Goal: Contribute content

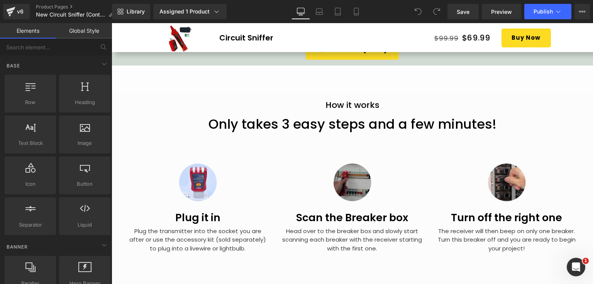
scroll to position [1466, 0]
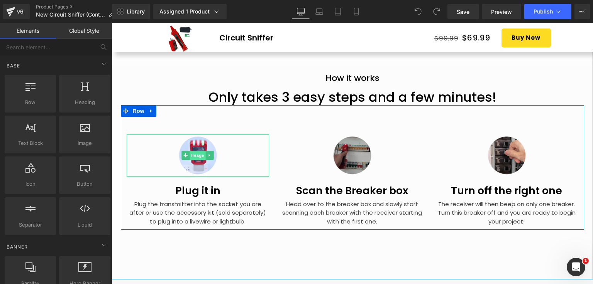
click at [197, 152] on span "Image" at bounding box center [198, 155] width 16 height 9
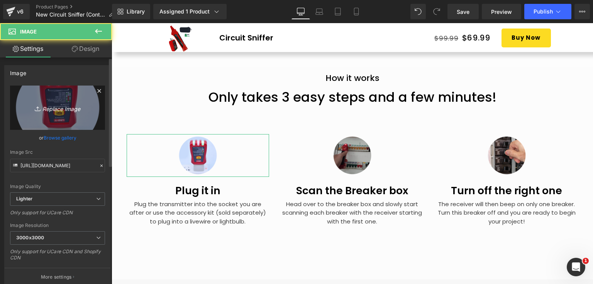
click at [69, 117] on link "Replace Image" at bounding box center [57, 108] width 95 height 44
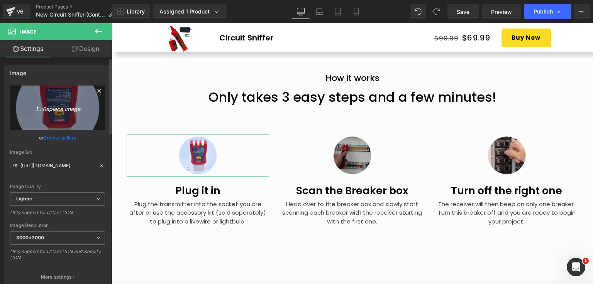
type input "C:\fakepath\How to 1.jpg"
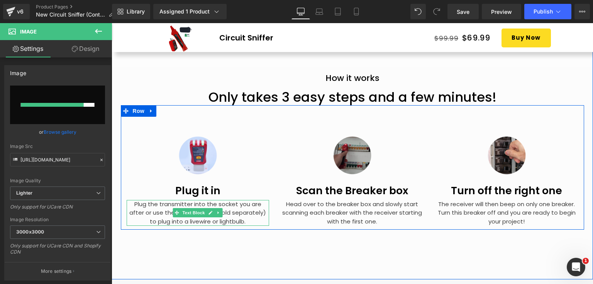
click at [137, 208] on p "Plug the transmitter into the socket you are after or use the accessory kit (so…" at bounding box center [198, 213] width 143 height 26
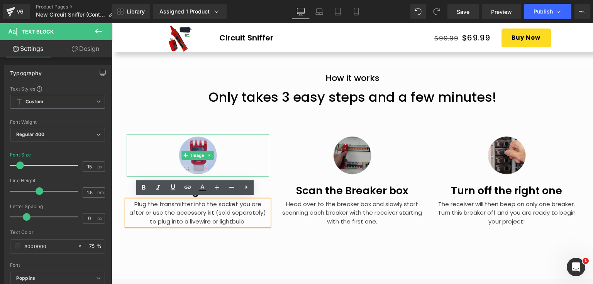
click at [199, 148] on img at bounding box center [197, 155] width 43 height 43
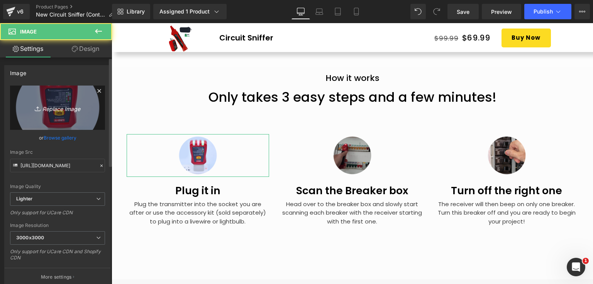
click at [60, 110] on icon "Replace Image" at bounding box center [58, 108] width 62 height 10
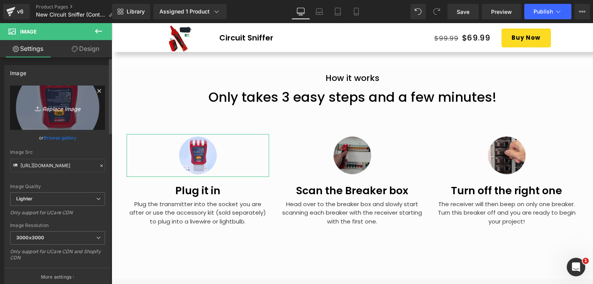
type input "C:\fakepath\How to 1.jpg"
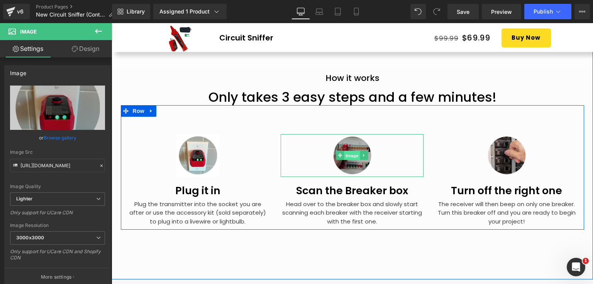
click at [351, 152] on span "Image" at bounding box center [352, 155] width 16 height 9
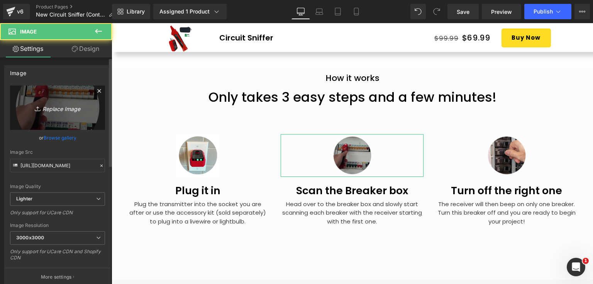
click at [63, 98] on link "Replace Image" at bounding box center [57, 108] width 95 height 44
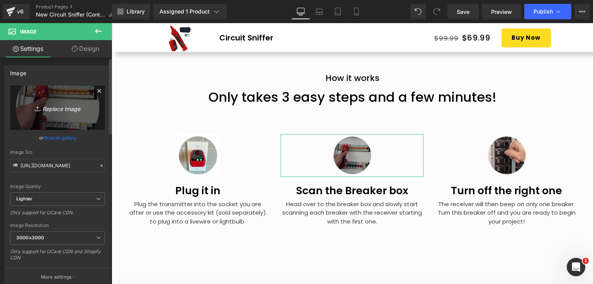
type input "C:\fakepath\How to 2.png"
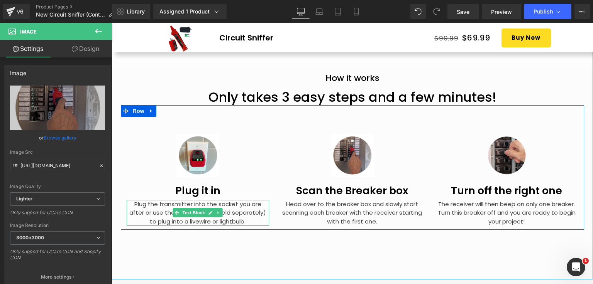
click at [154, 201] on p "Plug the transmitter into the socket you are after or use the accessory kit (so…" at bounding box center [198, 213] width 143 height 26
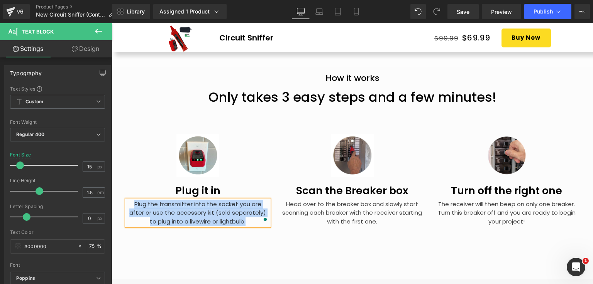
copy p "Plug the transmitter into the socket you are after or use the accessory kit (so…"
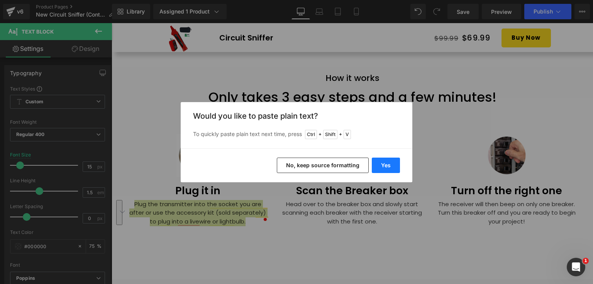
click at [382, 165] on button "Yes" at bounding box center [386, 165] width 28 height 15
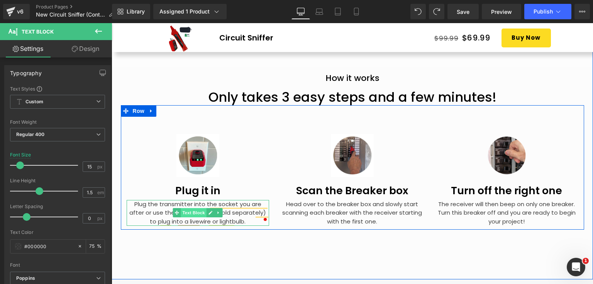
click at [181, 211] on span "Text Block" at bounding box center [193, 212] width 25 height 9
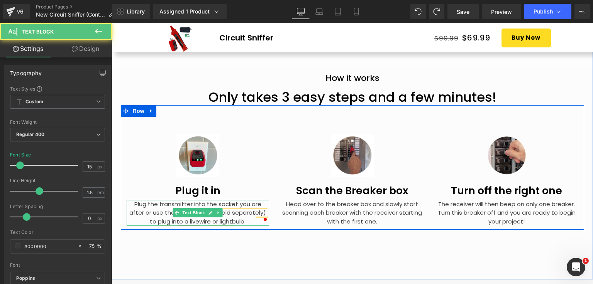
click at [162, 207] on p "Plug the transmitter into the socket you are after or use the accessory kit (so…" at bounding box center [198, 213] width 143 height 26
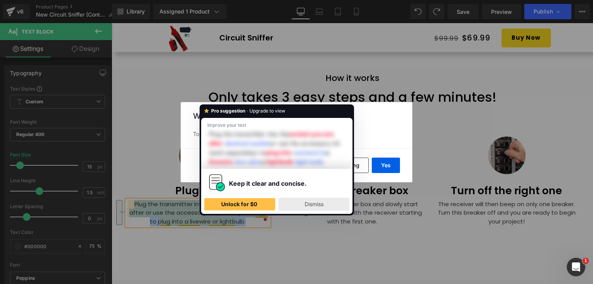
click at [309, 205] on span "Dismiss" at bounding box center [313, 204] width 19 height 7
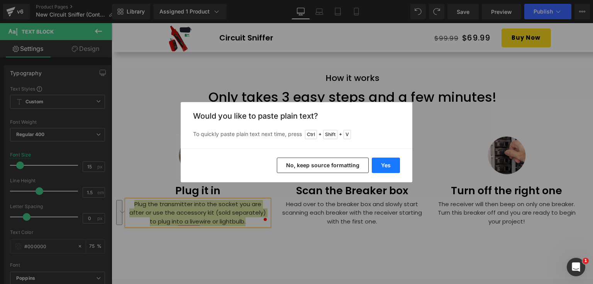
click at [381, 164] on button "Yes" at bounding box center [386, 165] width 28 height 15
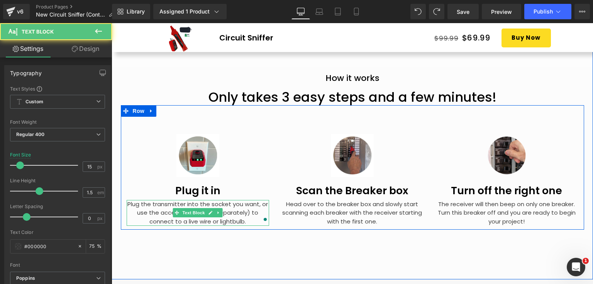
click at [197, 221] on p "Plug the transmitter into the socket you want, or use the accessory kit (sold s…" at bounding box center [198, 213] width 143 height 26
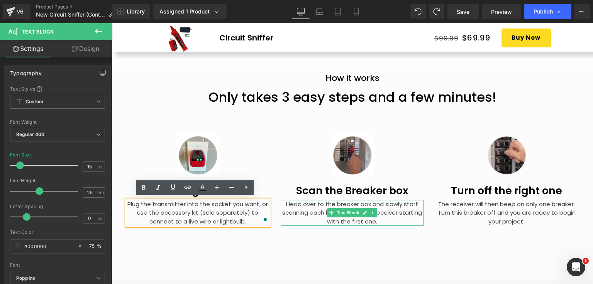
click at [297, 205] on p "Head over to the breaker box and slowly start scanning each breaker with the re…" at bounding box center [351, 213] width 143 height 26
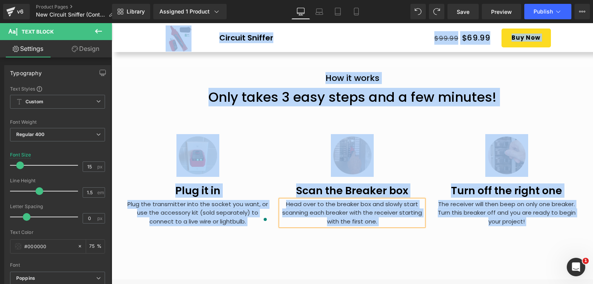
copy body "□ Skip to content Your cart is empty Continue shopping CART(0 items) Loading...…"
click at [332, 231] on div "How it works Heading Only takes 3 easy steps and a few minutes! Heading Image P…" at bounding box center [351, 159] width 481 height 241
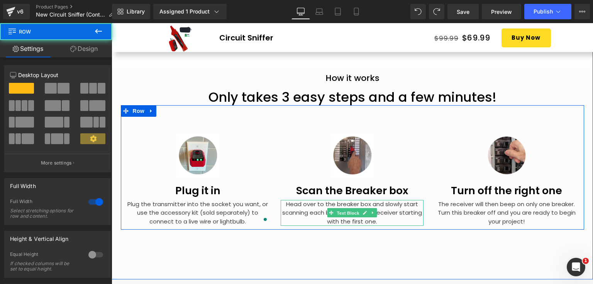
click at [335, 214] on span "Text Block" at bounding box center [347, 213] width 25 height 9
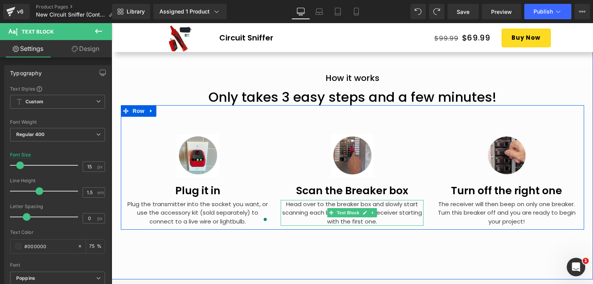
click at [388, 212] on p "Head over to the breaker box and slowly start scanning each breaker with the re…" at bounding box center [351, 213] width 143 height 26
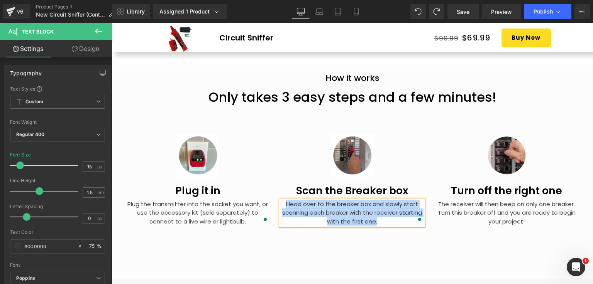
copy p "Head over to the breaker box and slowly start scanning each breaker with the re…"
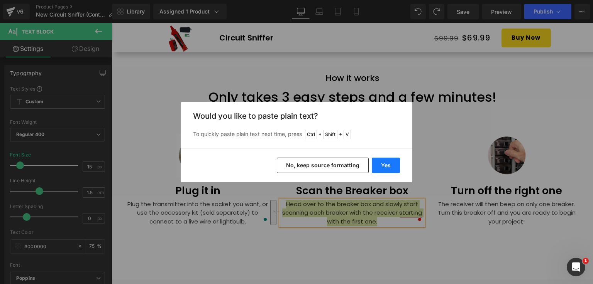
click at [387, 163] on button "Yes" at bounding box center [386, 165] width 28 height 15
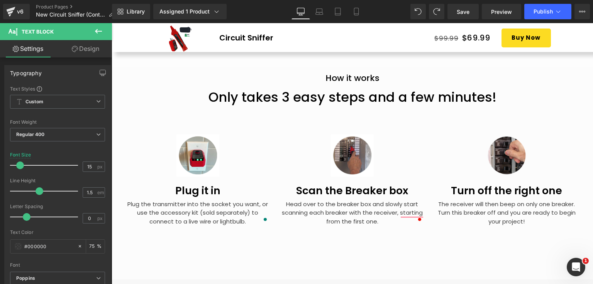
click at [377, 248] on div "How it works Heading Only takes 3 easy steps and a few minutes! Heading Image P…" at bounding box center [351, 159] width 481 height 241
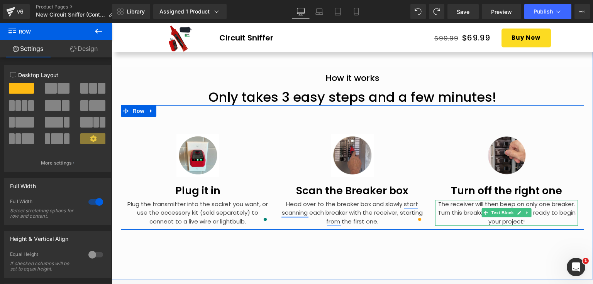
click at [468, 206] on p "The receiver will then beep on only one breaker. Turn this breaker off and you …" at bounding box center [506, 213] width 143 height 26
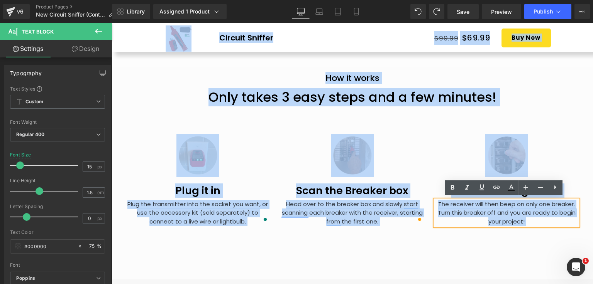
copy body "□ Skip to content Your cart is empty Continue shopping CART(0 items) Loading...…"
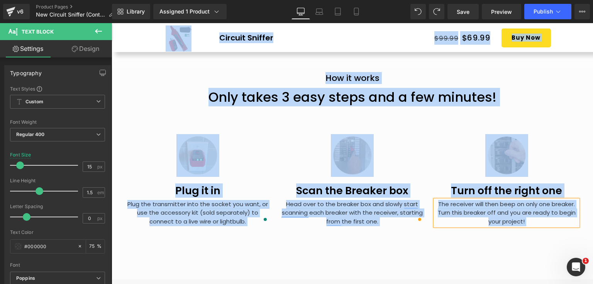
click at [435, 225] on div "The receiver will then beep on only one breaker. Turn this breaker off and you …" at bounding box center [506, 213] width 143 height 26
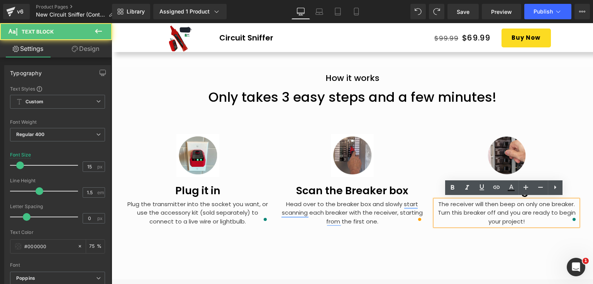
click at [518, 244] on div "How it works Heading Only takes 3 easy steps and a few minutes! Heading Image P…" at bounding box center [351, 159] width 481 height 241
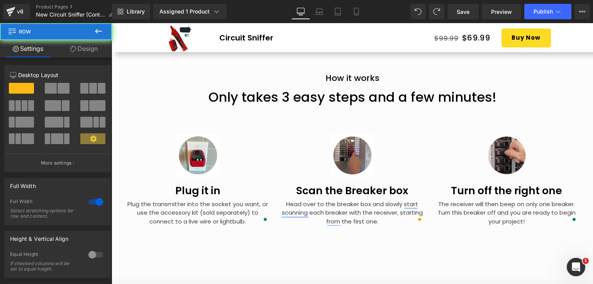
click at [520, 215] on link at bounding box center [519, 212] width 8 height 9
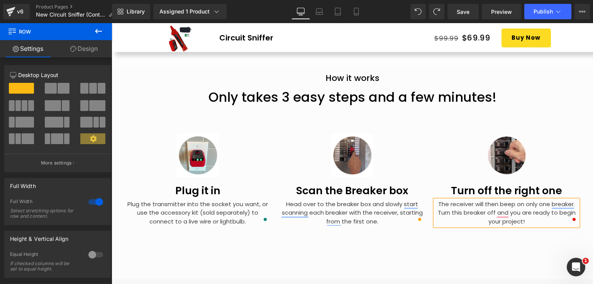
click at [525, 215] on p "The receiver will then beep on only one breaker. Turn this breaker off and you …" at bounding box center [506, 213] width 143 height 26
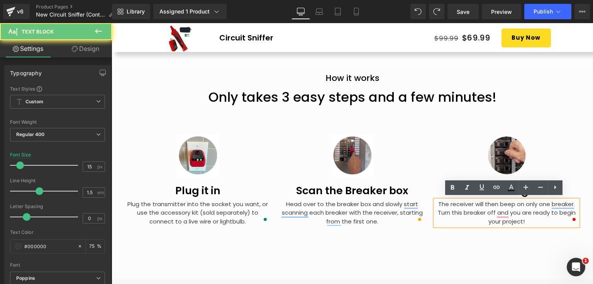
click at [527, 221] on p "The receiver will then beep on only one breaker. Turn this breaker off and you …" at bounding box center [506, 213] width 143 height 26
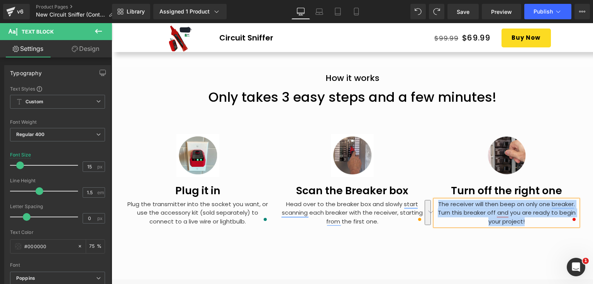
copy p "The receiver will then beep on only one breaker. Turn this breaker off and you …"
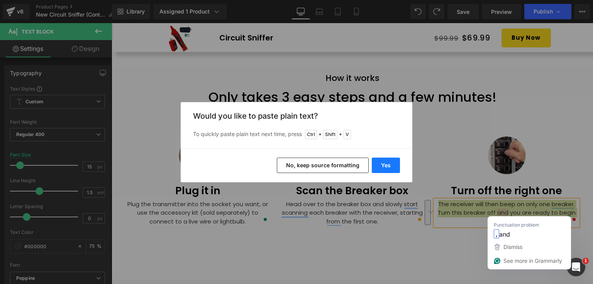
click at [383, 165] on button "Yes" at bounding box center [386, 165] width 28 height 15
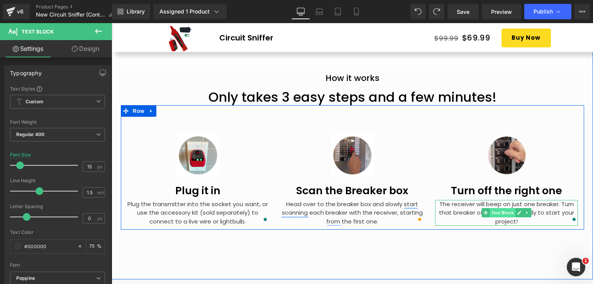
click at [493, 211] on span "Text Block" at bounding box center [502, 212] width 25 height 9
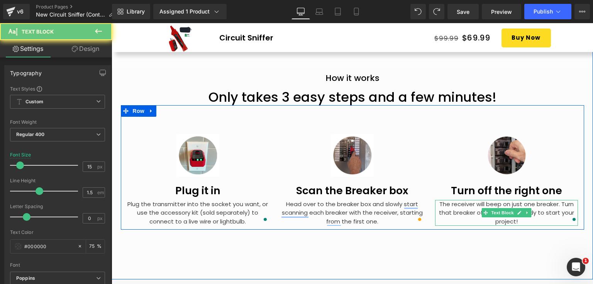
click at [470, 208] on p "The receiver will beep on just one breaker. Turn that breaker off, and you’re r…" at bounding box center [506, 213] width 143 height 26
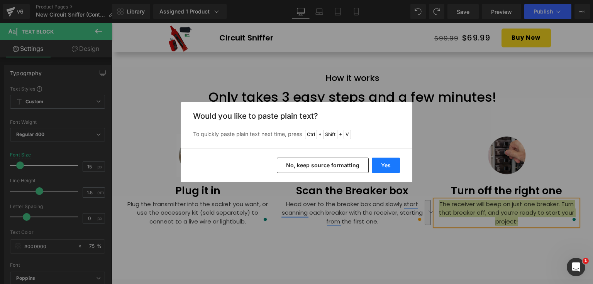
click at [384, 163] on button "Yes" at bounding box center [386, 165] width 28 height 15
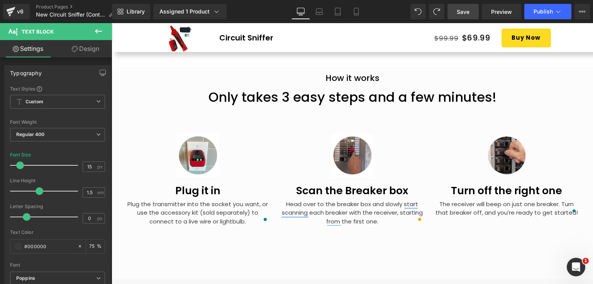
click at [471, 14] on link "Save" at bounding box center [462, 11] width 31 height 15
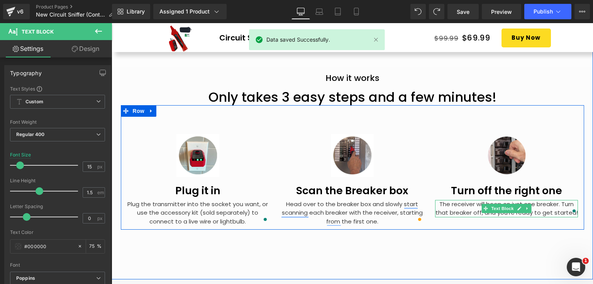
click at [532, 213] on p "The receiver will beep on just one breaker. Turn that breaker off, and you’re r…" at bounding box center [506, 208] width 143 height 17
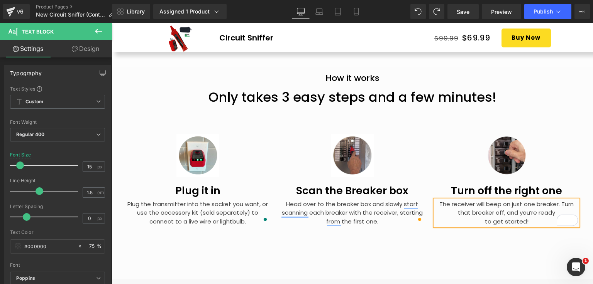
click at [474, 249] on div "How it works Heading Only takes 3 easy steps and a few minutes! Heading Image P…" at bounding box center [351, 159] width 481 height 241
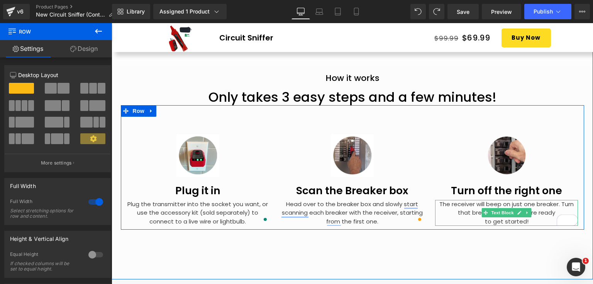
click at [482, 219] on p "to get started!" at bounding box center [506, 222] width 143 height 9
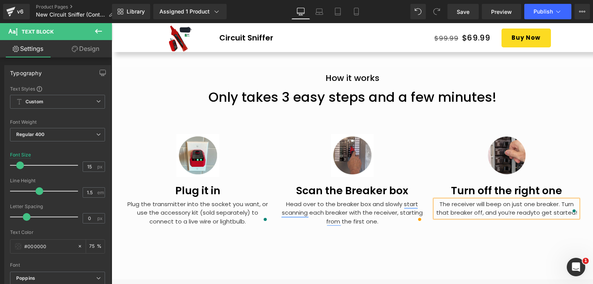
click at [540, 211] on span "to get started!" at bounding box center [555, 213] width 44 height 8
click at [500, 252] on div "How it works Heading Only takes 3 easy steps and a few minutes! Heading Image P…" at bounding box center [351, 159] width 481 height 241
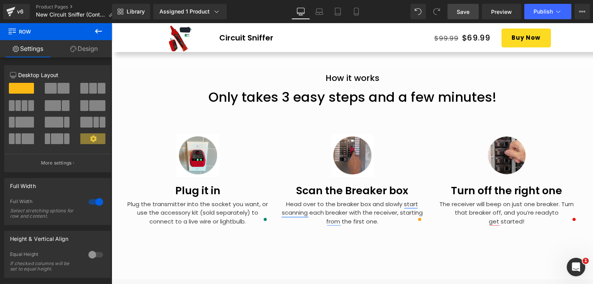
drag, startPoint x: 470, startPoint y: 14, endPoint x: 310, endPoint y: 52, distance: 164.5
click at [470, 14] on link "Save" at bounding box center [462, 11] width 31 height 15
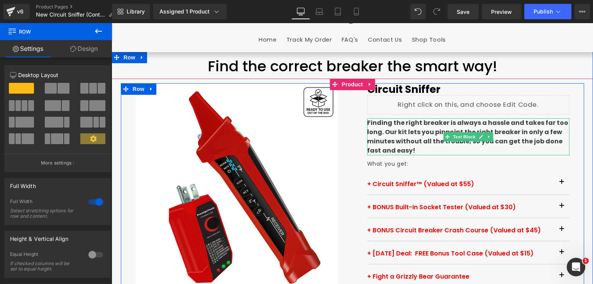
scroll to position [76, 0]
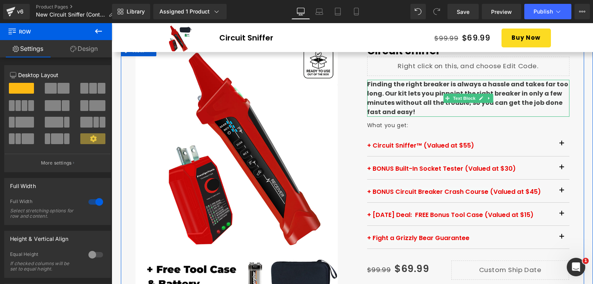
click at [427, 102] on b "Finding the right breaker is always a hassle and takes far too long. Our kit le…" at bounding box center [467, 98] width 201 height 37
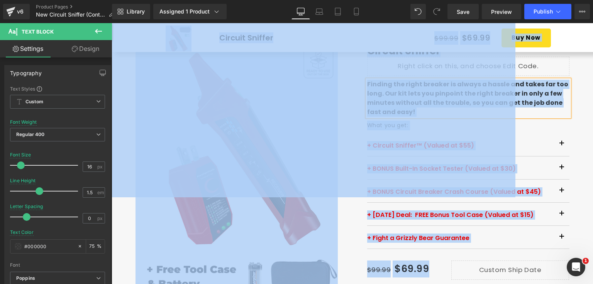
copy body "□ Skip to content Your cart is empty Continue shopping CART(0 items) Loading...…"
click at [404, 101] on b "Finding the right breaker is always a hassle and takes far too long. Our kit le…" at bounding box center [467, 98] width 201 height 37
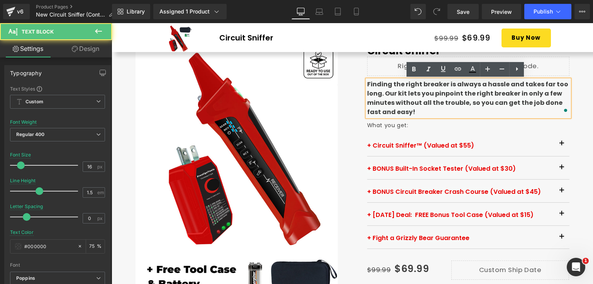
click at [412, 110] on p "Finding the right breaker is always a hassle and takes far too long. Our kit le…" at bounding box center [468, 98] width 202 height 37
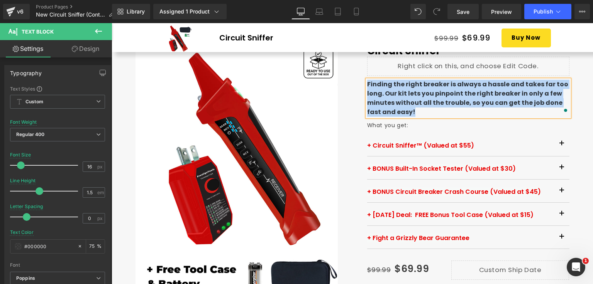
copy b "Finding the right breaker is always a hassle and takes far too long. Our kit le…"
click at [456, 103] on b "Finding the right breaker is always a hassle and takes far too long. Our kit le…" at bounding box center [467, 98] width 201 height 37
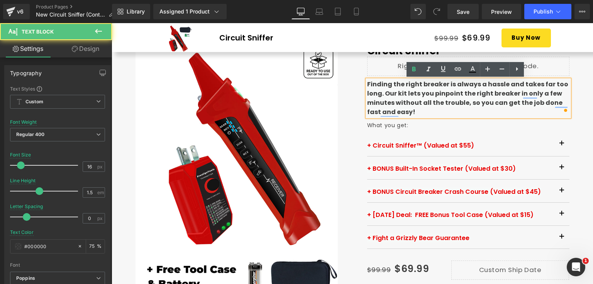
click at [428, 115] on p "Finding the right breaker is always a hassle and takes far too long. Our kit le…" at bounding box center [468, 98] width 202 height 37
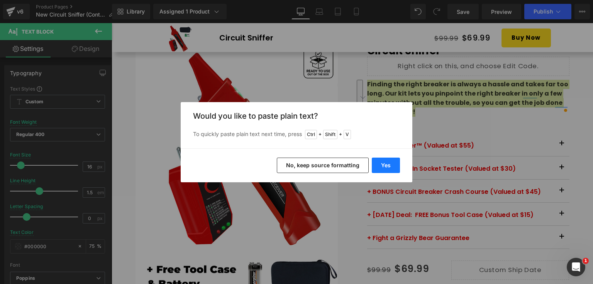
click at [380, 167] on button "Yes" at bounding box center [386, 165] width 28 height 15
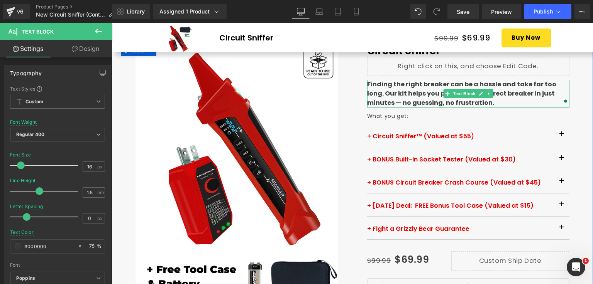
click at [522, 85] on b "Finding the right breaker can be a hassle and take far too long. Our kit helps …" at bounding box center [461, 93] width 189 height 27
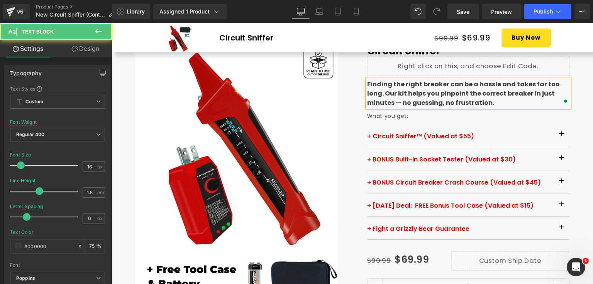
click at [369, 124] on div "+ Circuit Sniffer™ (Valued at $55) Text Block + Circuit Breaker Finder (Valued …" at bounding box center [468, 181] width 202 height 117
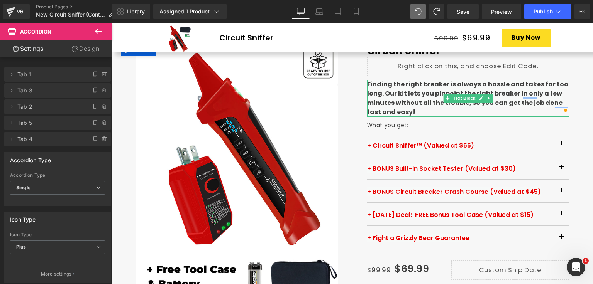
click at [422, 94] on b "Finding the right breaker is always a hassle and takes far too long. Our kit le…" at bounding box center [467, 98] width 201 height 37
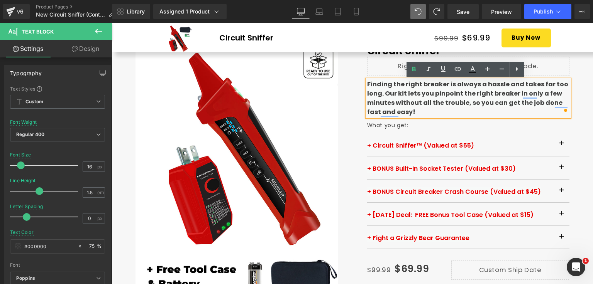
click at [400, 111] on p "Finding the right breaker is always a hassle and takes far too long. Our kit le…" at bounding box center [468, 98] width 202 height 37
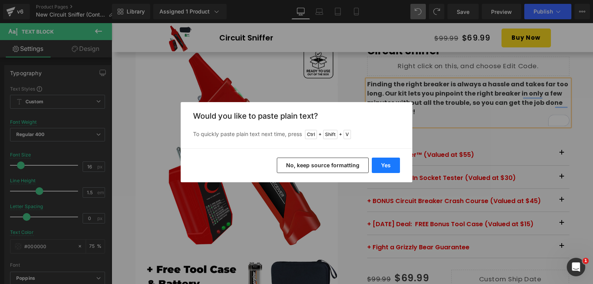
click at [394, 167] on button "Yes" at bounding box center [386, 165] width 28 height 15
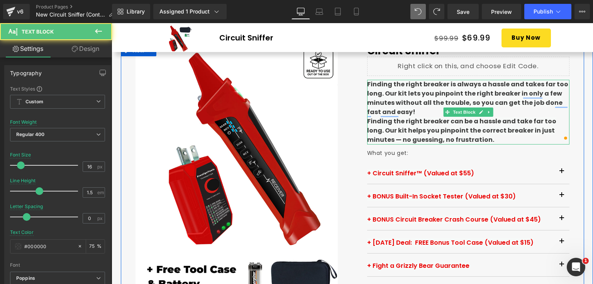
click at [464, 120] on b "Finding the right breaker can be a hassle and take far too long. Our kit helps …" at bounding box center [461, 130] width 189 height 27
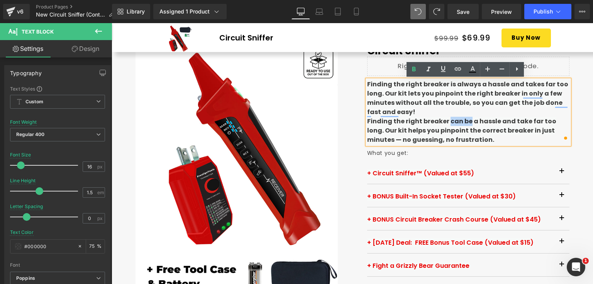
click at [444, 122] on b "Finding the right breaker can be a hassle and take far too long. Our kit helps …" at bounding box center [461, 130] width 189 height 27
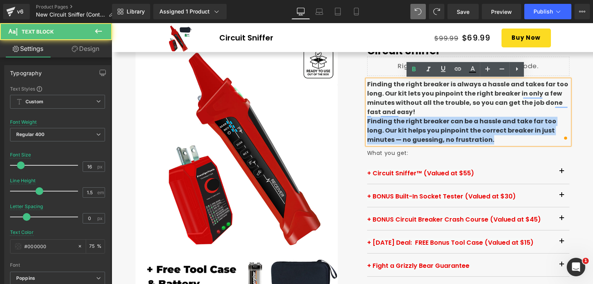
click at [361, 121] on div "Circuit Sniffer (P) Title Liquid Finding the right breaker is always a hassle a…" at bounding box center [467, 280] width 231 height 470
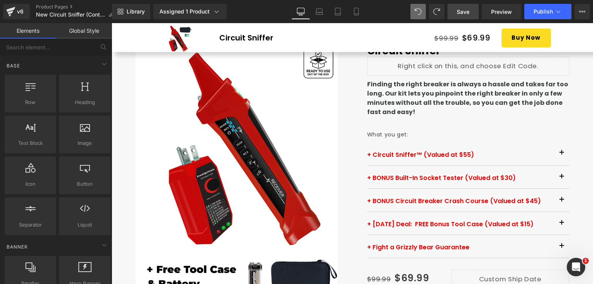
click at [464, 11] on span "Save" at bounding box center [462, 12] width 13 height 8
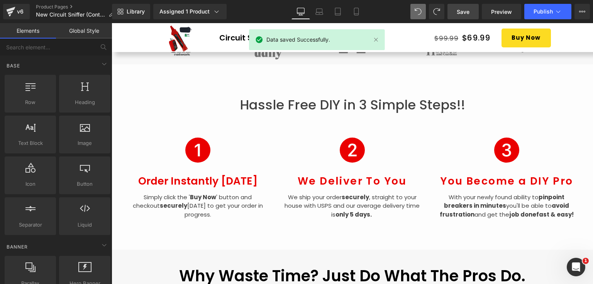
scroll to position [694, 0]
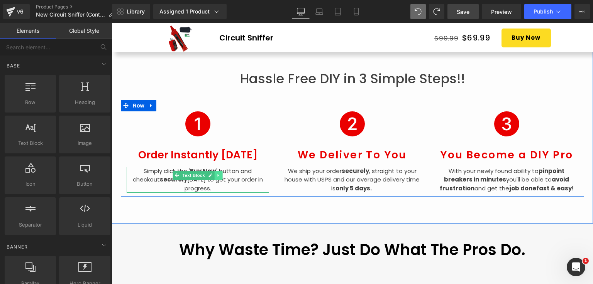
click at [217, 178] on link at bounding box center [218, 175] width 8 height 9
click at [245, 176] on p "Simply click the ' Buy Now ' button and checkout securely [DATE] to get your or…" at bounding box center [198, 180] width 143 height 26
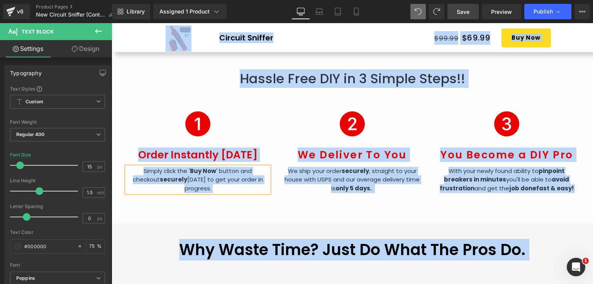
copy body "□ Skip to content Your cart is empty Continue shopping CART(0 items) Loading...…"
click at [227, 197] on div "Hassle Free DIY in 3 Simple Steps!! Heading Icon Order Instantly Today Heading …" at bounding box center [351, 131] width 481 height 186
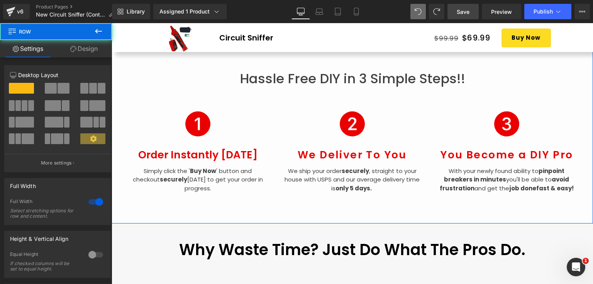
click at [226, 178] on link at bounding box center [230, 175] width 8 height 9
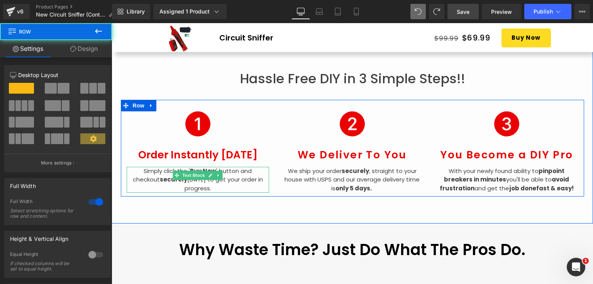
click at [247, 174] on p "Simply click the ' Buy Now ' button and checkout securely [DATE] to get your or…" at bounding box center [198, 180] width 143 height 26
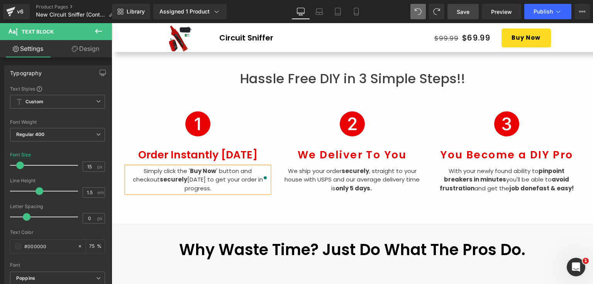
copy p "Simply click the ' Buy Now ' button and checkout securely [DATE] to get your or…"
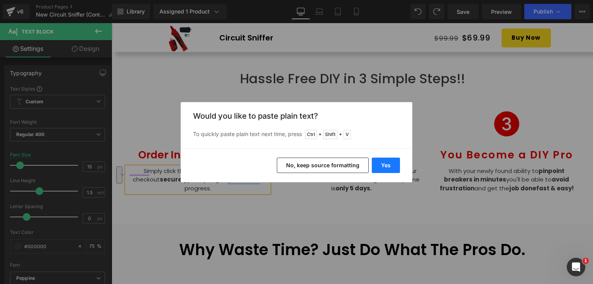
drag, startPoint x: 377, startPoint y: 166, endPoint x: 247, endPoint y: 154, distance: 131.4
click at [377, 166] on button "Yes" at bounding box center [386, 165] width 28 height 15
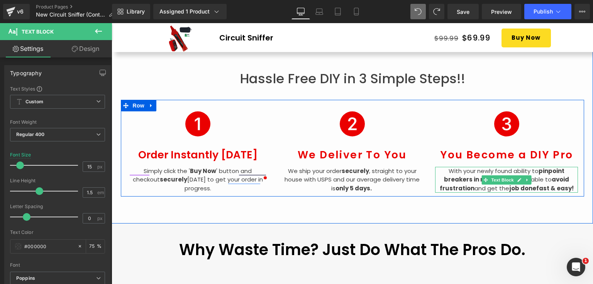
click at [474, 180] on strong "pinpoint breakers in minutes" at bounding box center [504, 175] width 120 height 17
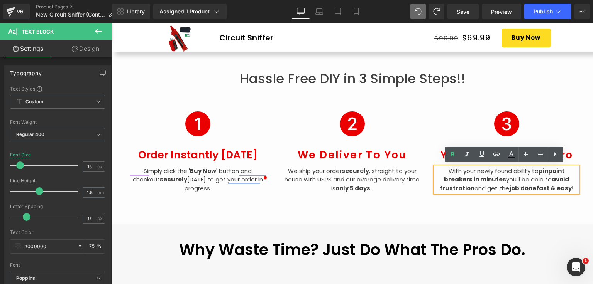
click at [481, 179] on strong "pinpoint breakers in minutes" at bounding box center [504, 175] width 120 height 17
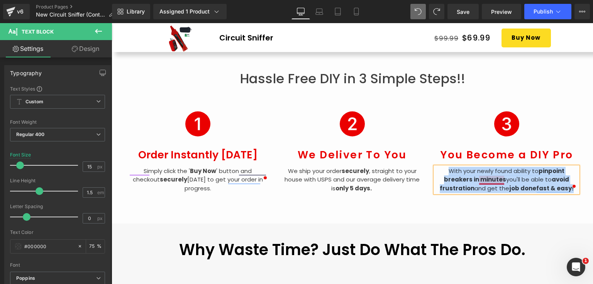
copy p "With your newly found ability to pinpoint breakers in minutes you'll be able to…"
click at [493, 187] on p "With your newly found ability to pinpoint breakers in minutes you'll be able to…" at bounding box center [506, 180] width 143 height 26
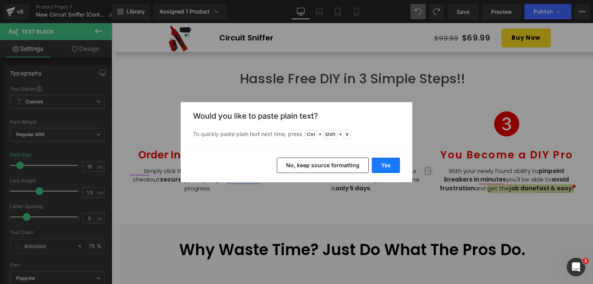
click at [393, 167] on button "Yes" at bounding box center [386, 165] width 28 height 15
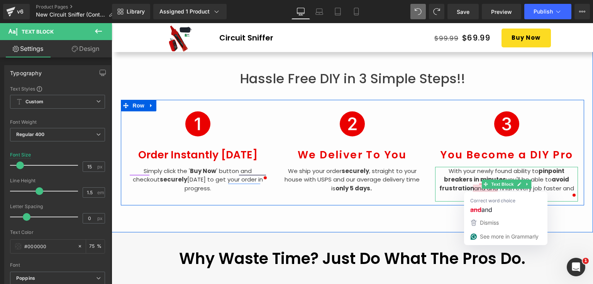
click at [483, 187] on p "With your newly found ability to pinpoint breakers in minutes you'll be able to…" at bounding box center [506, 184] width 143 height 35
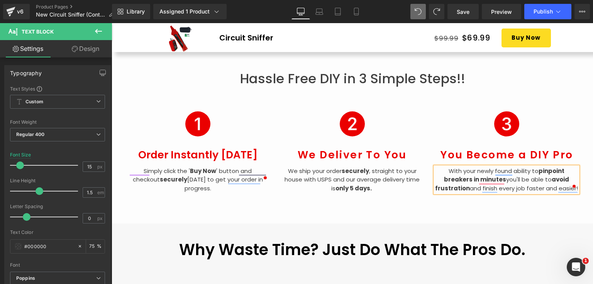
click at [524, 186] on p "With your newly found ability to pinpoint breakers in minutes you'll be able to…" at bounding box center [506, 180] width 143 height 26
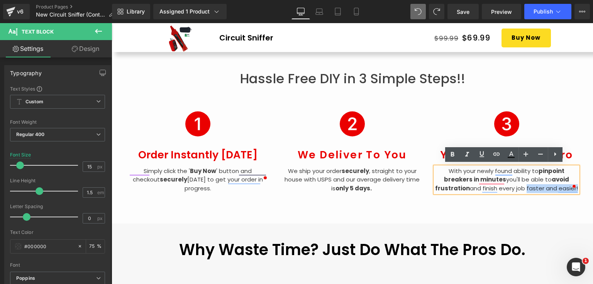
click at [575, 186] on div "With your newly found ability to pinpoint breakers in minutes you'll be able to…" at bounding box center [506, 180] width 143 height 26
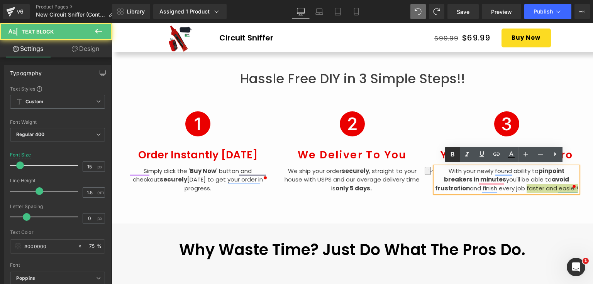
click at [456, 154] on icon at bounding box center [452, 154] width 9 height 9
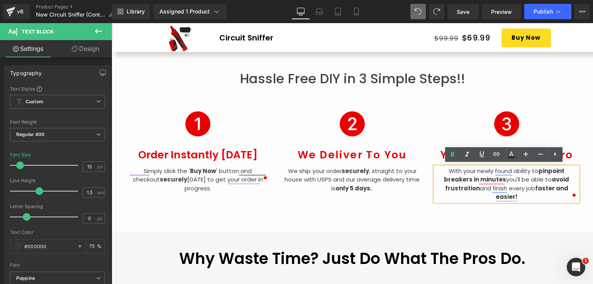
click at [473, 211] on div "Hassle Free DIY in 3 Simple Steps!! Heading Icon Order Instantly [DATE] Heading…" at bounding box center [351, 135] width 481 height 194
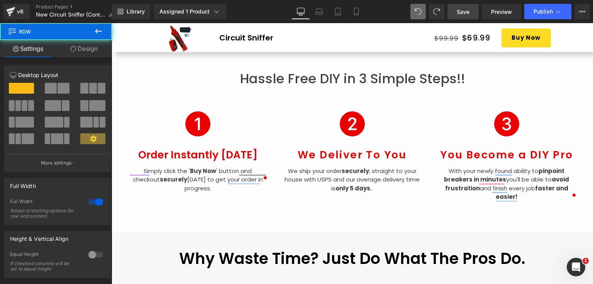
click at [475, 12] on link "Save" at bounding box center [462, 11] width 31 height 15
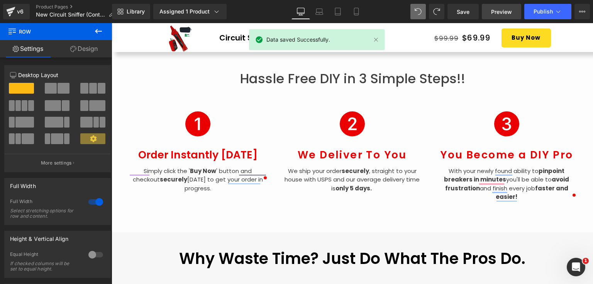
click at [497, 10] on span "Preview" at bounding box center [501, 12] width 21 height 8
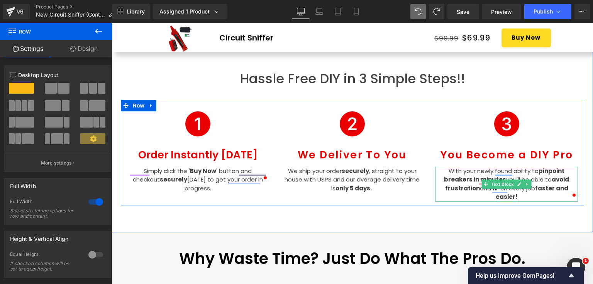
click at [511, 168] on p "With your newly found ability to pinpoint breakers in minutes you'll be able to…" at bounding box center [506, 184] width 143 height 35
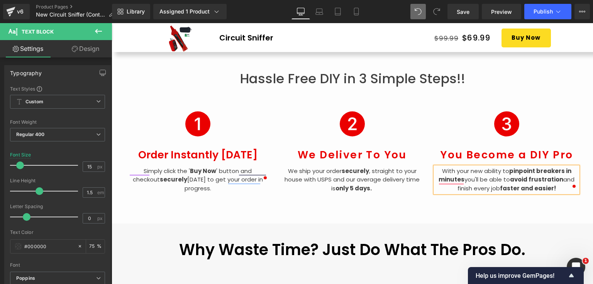
click at [482, 213] on div "Hassle Free DIY in 3 Simple Steps!! Heading Icon Order Instantly [DATE] Heading…" at bounding box center [351, 131] width 481 height 186
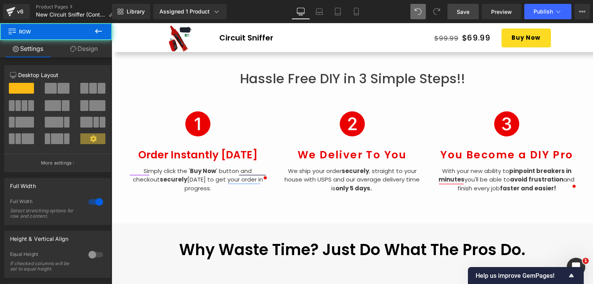
click at [461, 17] on link "Save" at bounding box center [462, 11] width 31 height 15
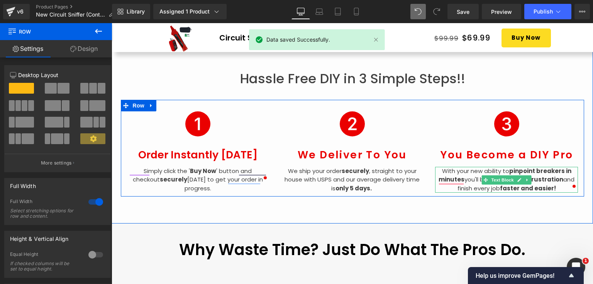
click at [535, 169] on strong "pinpoint breakers in minutes" at bounding box center [504, 175] width 133 height 17
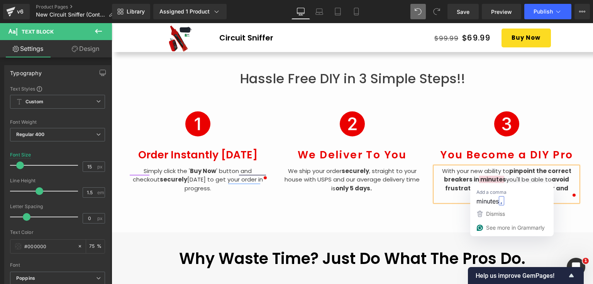
click at [468, 177] on strong "pinpoint the correct breakers in minutes" at bounding box center [507, 175] width 127 height 17
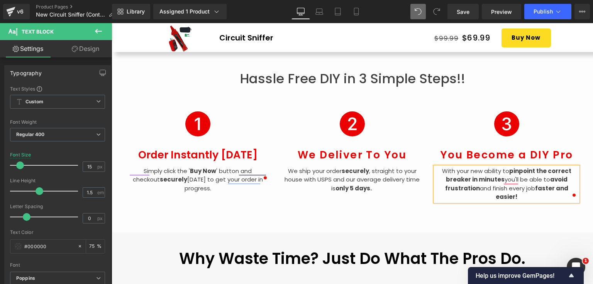
click at [491, 208] on div "Hassle Free DIY in 3 Simple Steps!! Heading Icon Order Instantly [DATE] Heading…" at bounding box center [351, 135] width 481 height 194
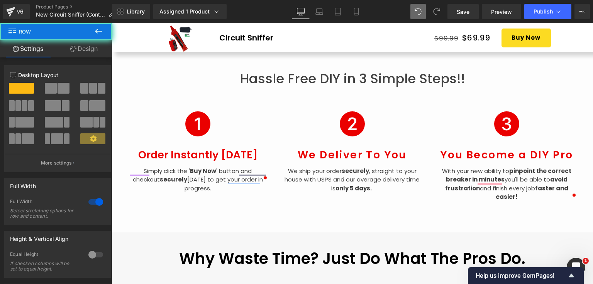
click at [491, 208] on div "Hassle Free DIY in 3 Simple Steps!! Heading Icon Order Instantly [DATE] Heading…" at bounding box center [351, 135] width 481 height 194
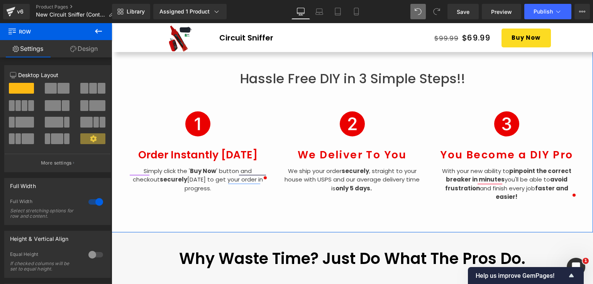
click at [495, 217] on div "Hassle Free DIY in 3 Simple Steps!! Heading Icon Order Instantly [DATE] Heading…" at bounding box center [351, 135] width 481 height 194
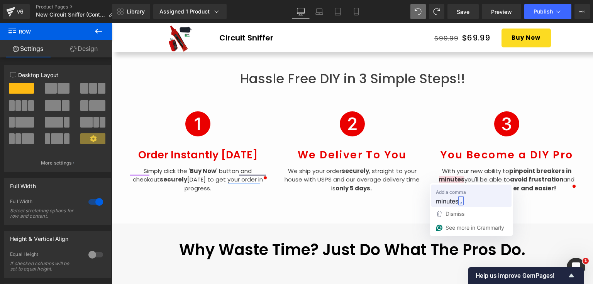
drag, startPoint x: 529, startPoint y: 34, endPoint x: 571, endPoint y: 219, distance: 190.2
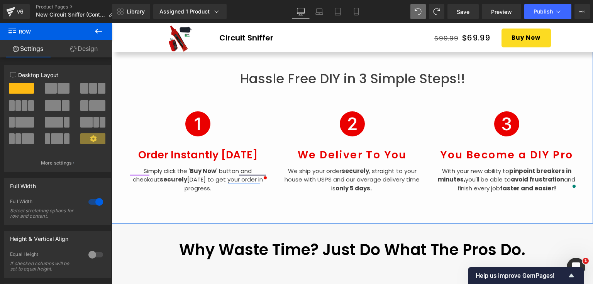
click at [414, 203] on div "Hassle Free DIY in 3 Simple Steps!! Heading Icon Order Instantly [DATE] Heading…" at bounding box center [351, 131] width 481 height 186
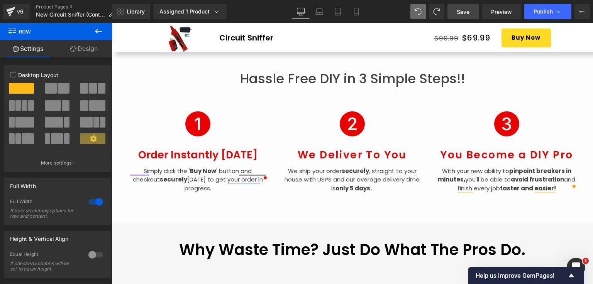
drag, startPoint x: 454, startPoint y: 16, endPoint x: 321, endPoint y: 147, distance: 187.1
click at [454, 16] on link "Save" at bounding box center [462, 11] width 31 height 15
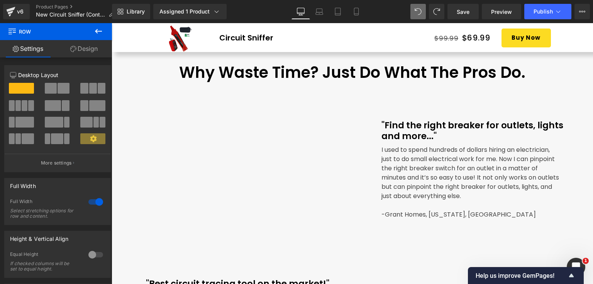
scroll to position [867, 0]
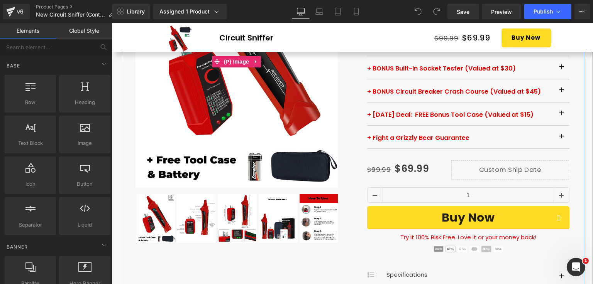
scroll to position [193, 0]
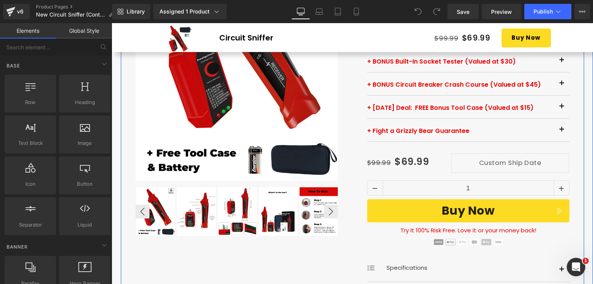
click at [200, 204] on img at bounding box center [196, 211] width 39 height 49
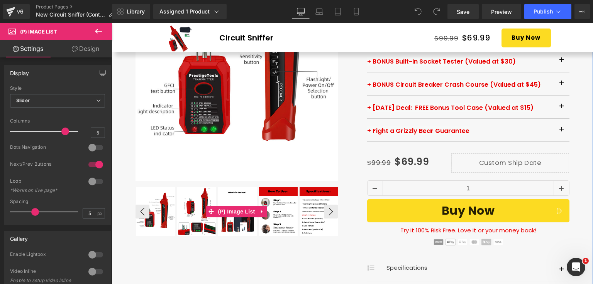
click at [200, 203] on img at bounding box center [196, 211] width 39 height 49
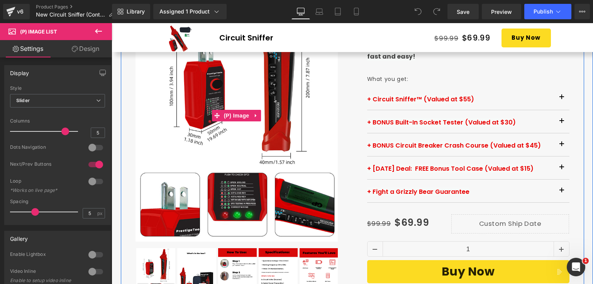
scroll to position [154, 0]
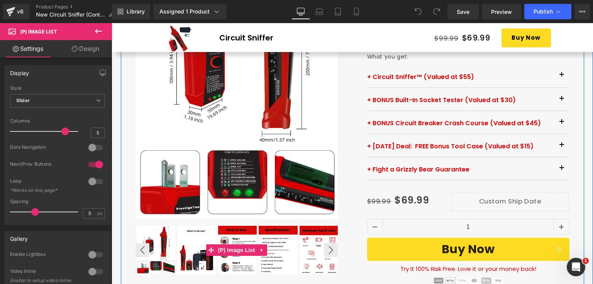
click at [195, 247] on img at bounding box center [196, 250] width 39 height 49
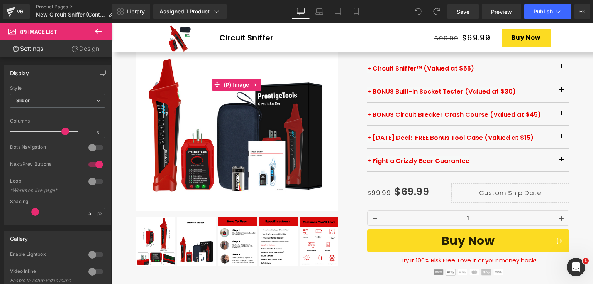
scroll to position [193, 0]
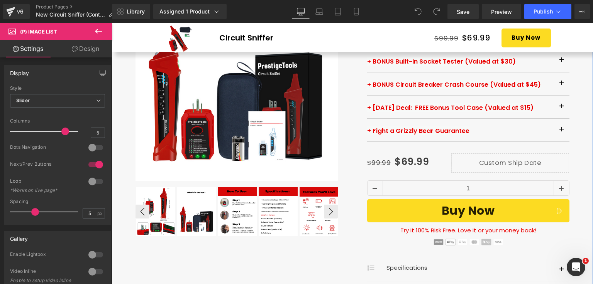
click at [237, 203] on img at bounding box center [237, 211] width 39 height 49
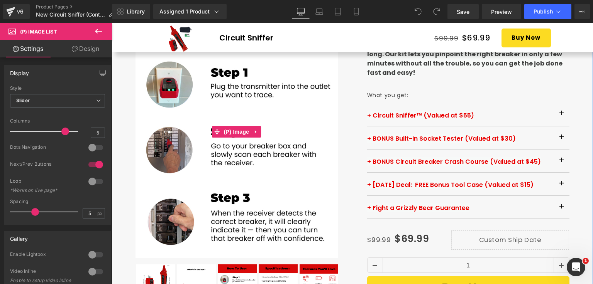
scroll to position [154, 0]
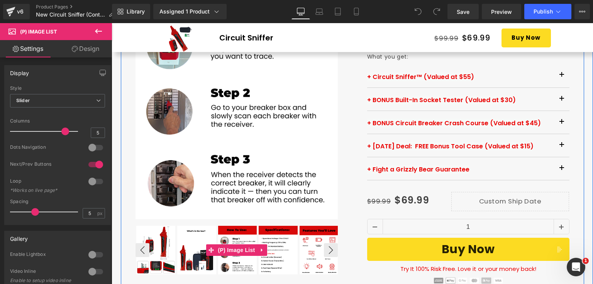
click at [232, 241] on img at bounding box center [237, 250] width 39 height 49
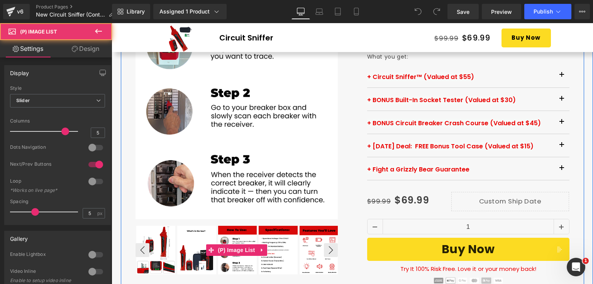
click at [279, 240] on img at bounding box center [277, 250] width 39 height 49
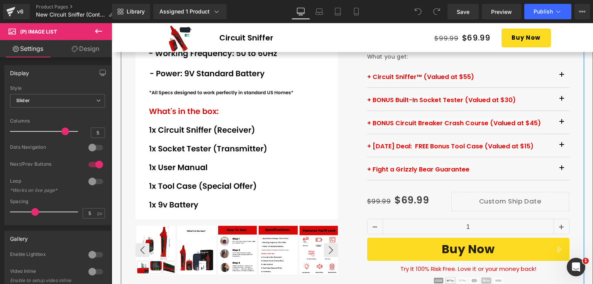
click at [312, 245] on img at bounding box center [318, 250] width 39 height 49
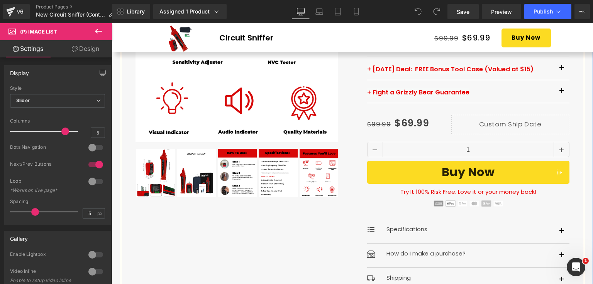
scroll to position [309, 0]
